Goal: Transaction & Acquisition: Purchase product/service

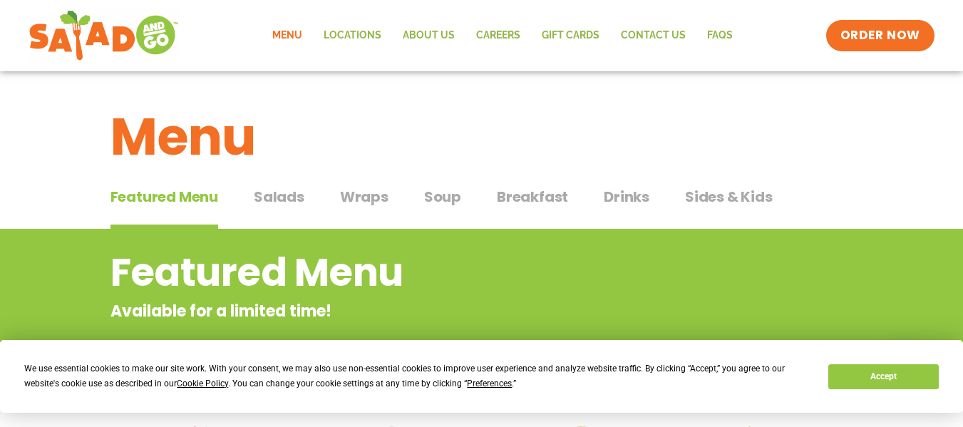
click at [280, 202] on span "Salads" at bounding box center [279, 196] width 51 height 21
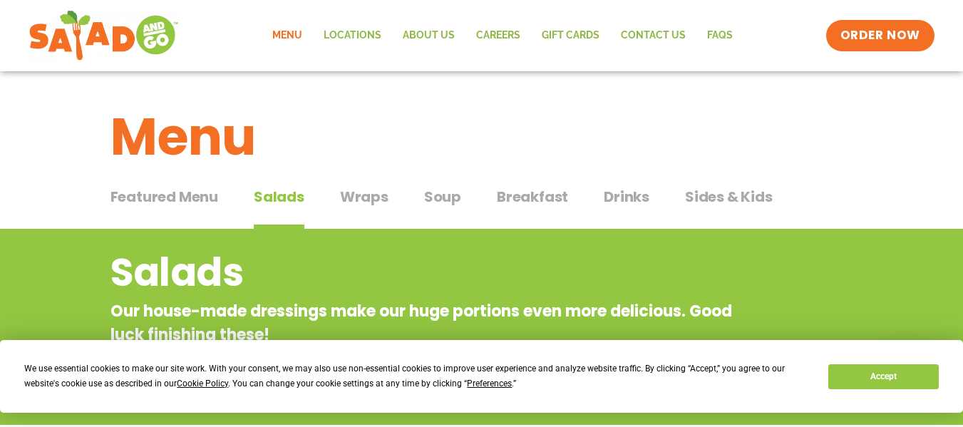
click at [518, 195] on span "Breakfast" at bounding box center [532, 196] width 71 height 21
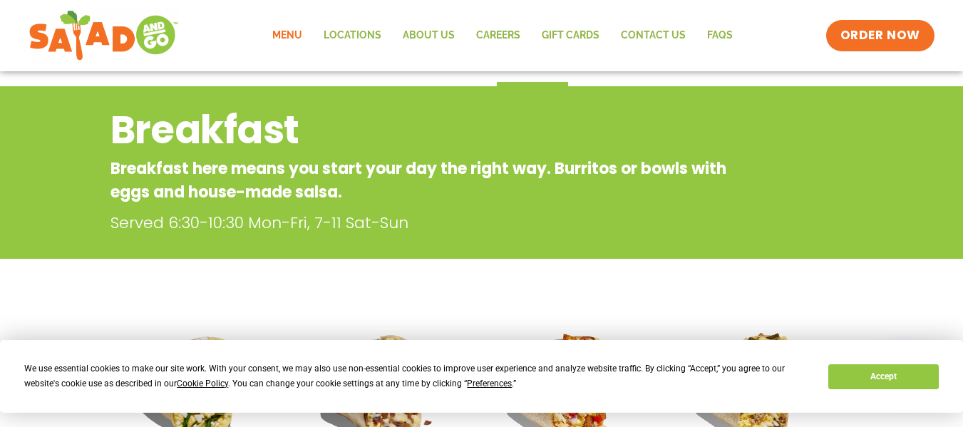
scroll to position [71, 0]
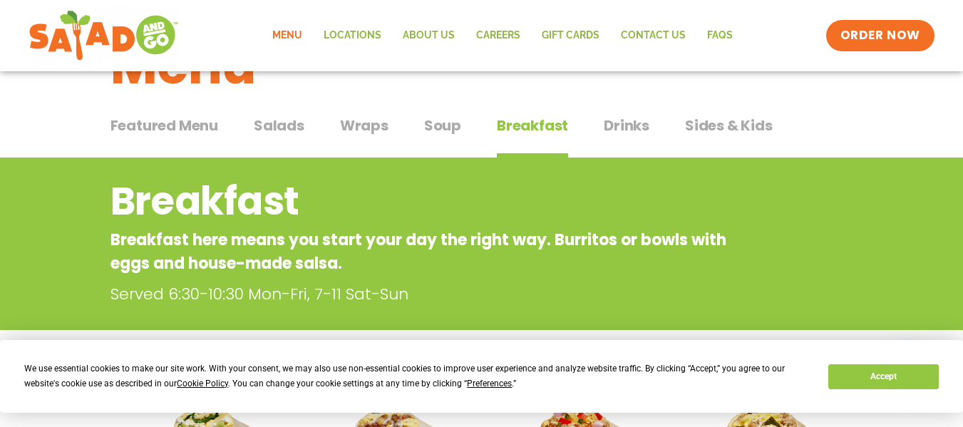
click at [297, 123] on span "Salads" at bounding box center [279, 125] width 51 height 21
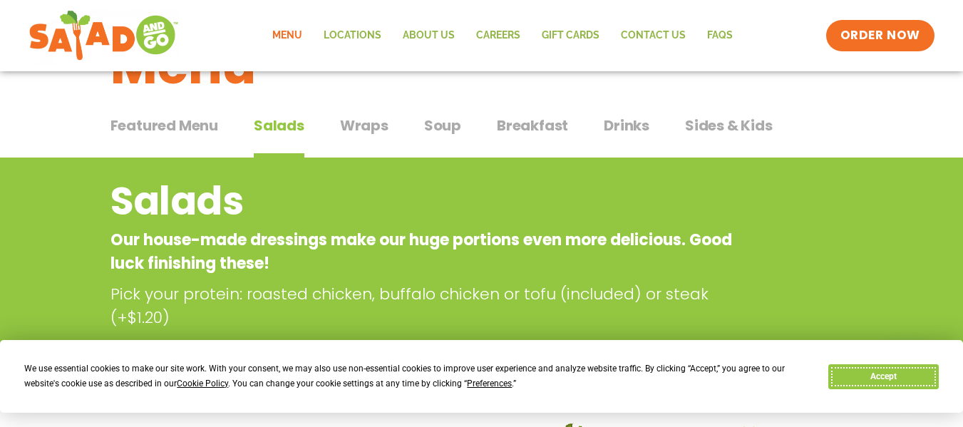
click at [887, 378] on button "Accept" at bounding box center [883, 376] width 110 height 25
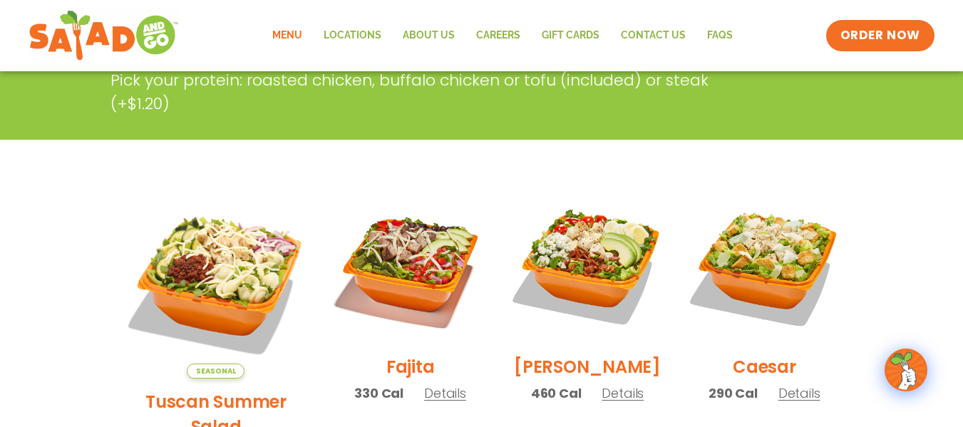
scroll to position [428, 0]
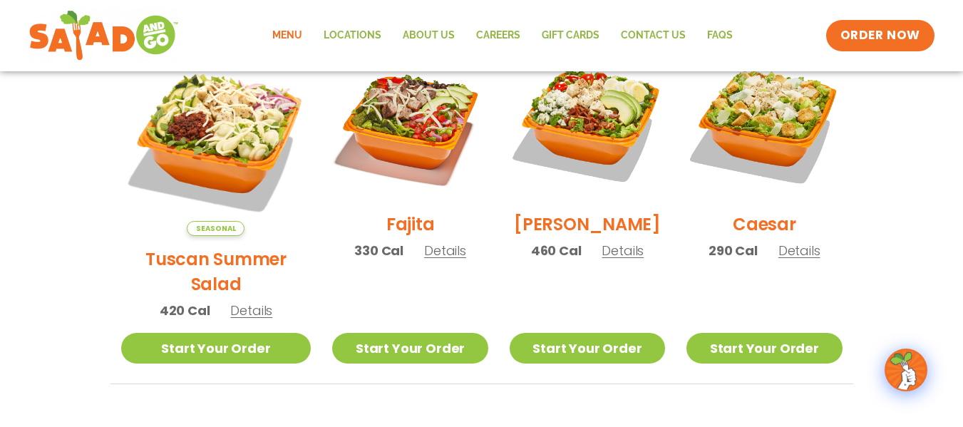
click at [803, 273] on div "Caesar 290 Cal Details" at bounding box center [763, 159] width 155 height 227
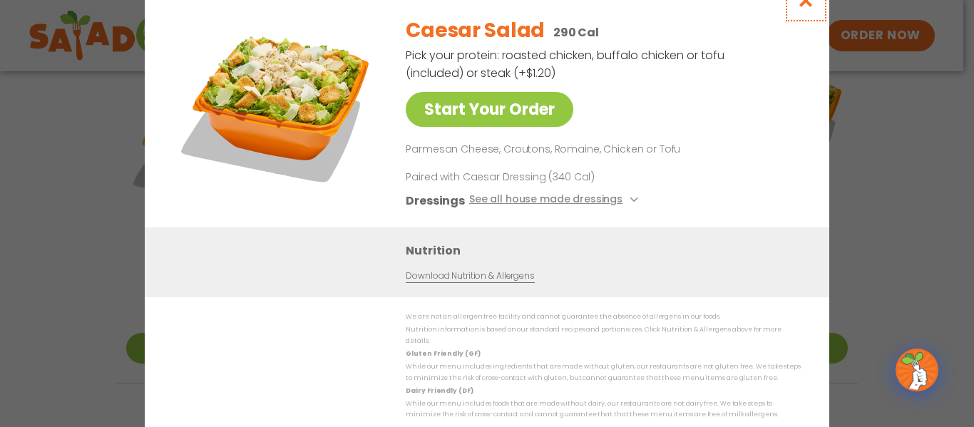
click at [807, 8] on icon "Close modal" at bounding box center [806, 0] width 18 height 15
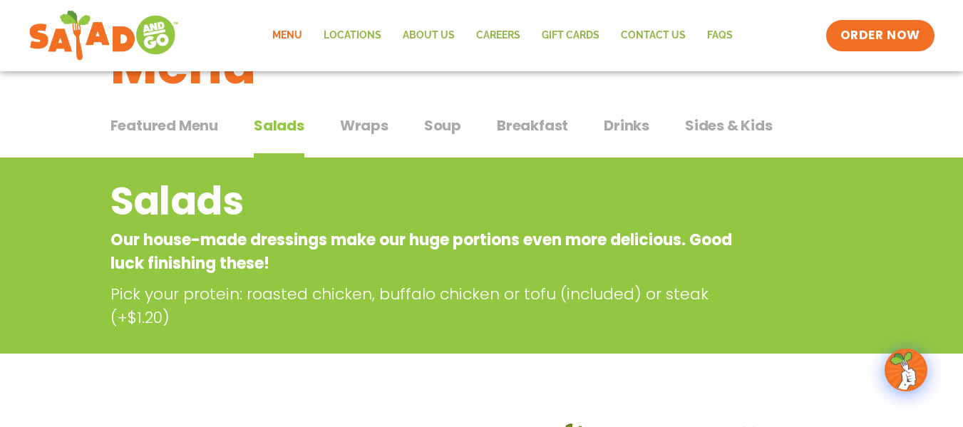
scroll to position [0, 0]
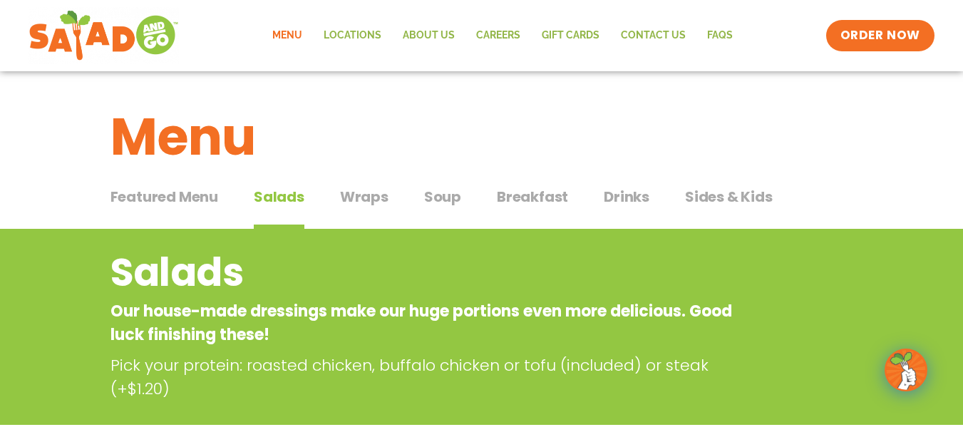
click at [197, 203] on span "Featured Menu" at bounding box center [164, 196] width 108 height 21
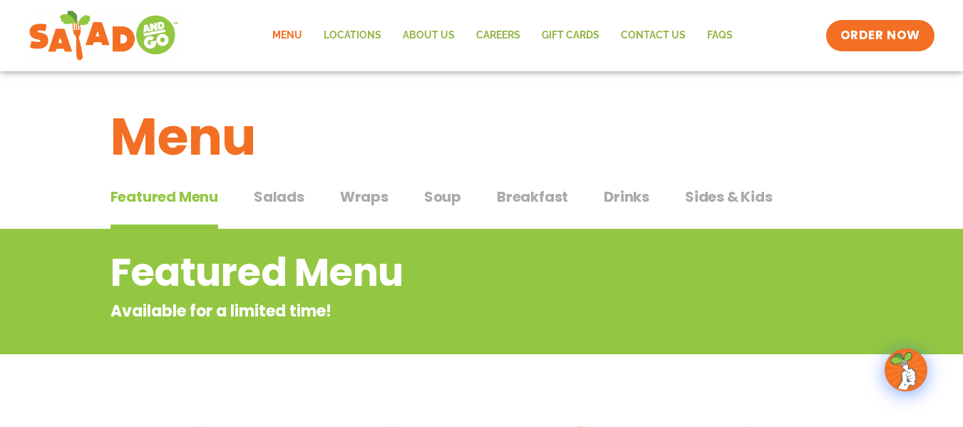
click at [287, 202] on span "Salads" at bounding box center [279, 196] width 51 height 21
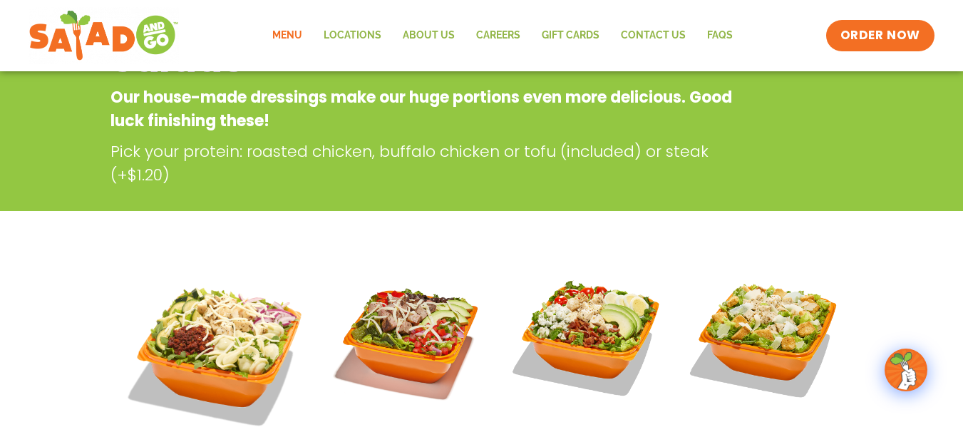
scroll to position [356, 0]
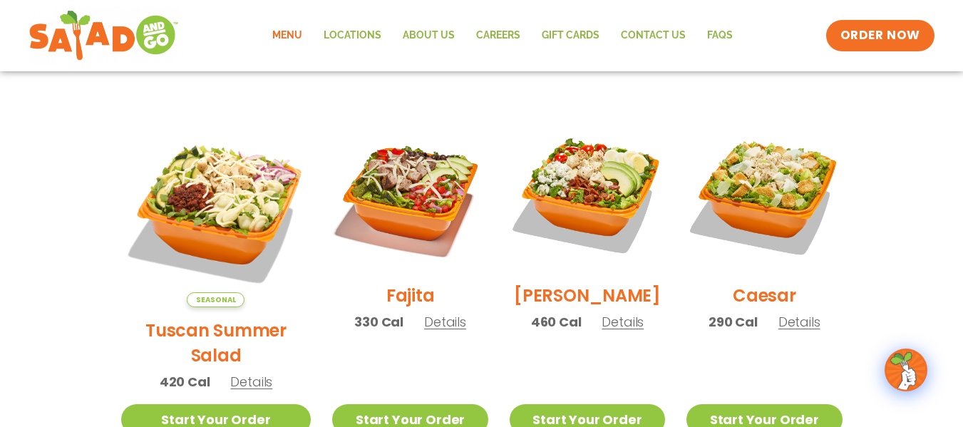
click at [604, 341] on div "[PERSON_NAME] 460 Cal Details" at bounding box center [587, 230] width 155 height 227
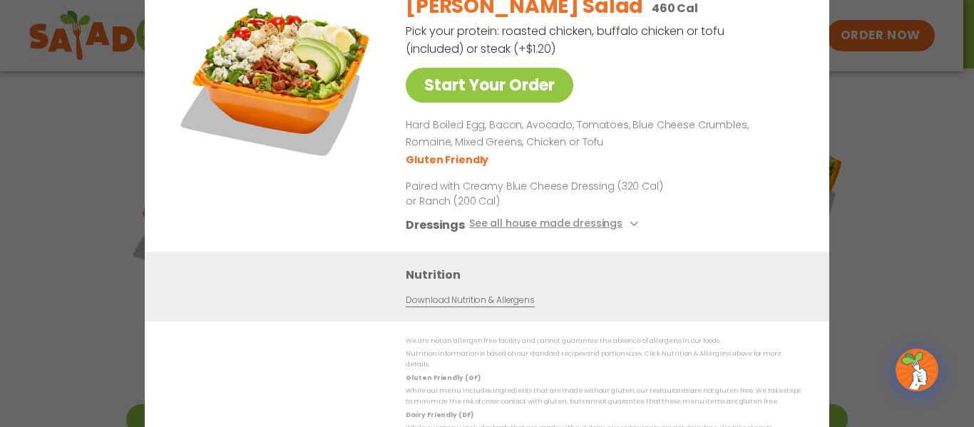
drag, startPoint x: 604, startPoint y: 341, endPoint x: 659, endPoint y: 341, distance: 54.9
click at [651, 341] on p "We are not an allergen free facility and cannot guarantee the absence of allerg…" at bounding box center [603, 341] width 395 height 11
drag, startPoint x: 659, startPoint y: 341, endPoint x: 53, endPoint y: 226, distance: 617.3
click at [53, 226] on div "Start Your Order [PERSON_NAME] Salad 460 Cal Pick your protein: roasted chicken…" at bounding box center [487, 213] width 974 height 427
